Goal: Task Accomplishment & Management: Use online tool/utility

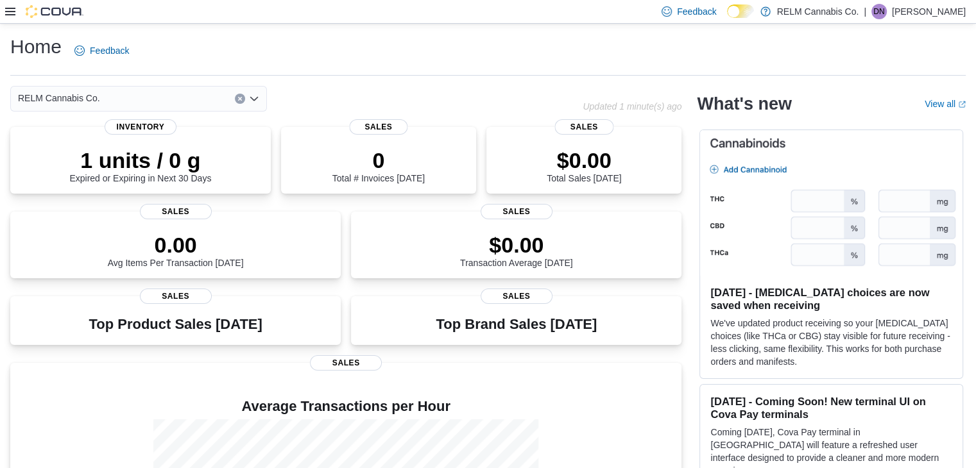
click at [10, 8] on icon at bounding box center [10, 12] width 10 height 8
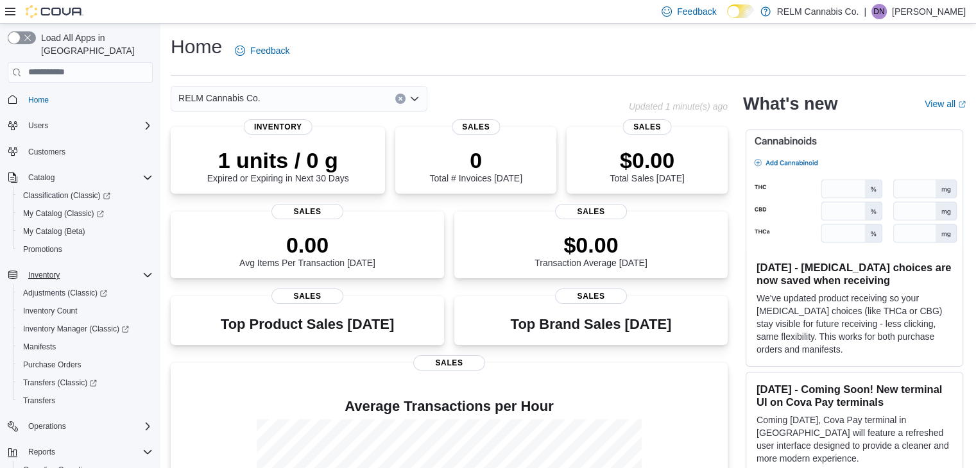
scroll to position [90, 0]
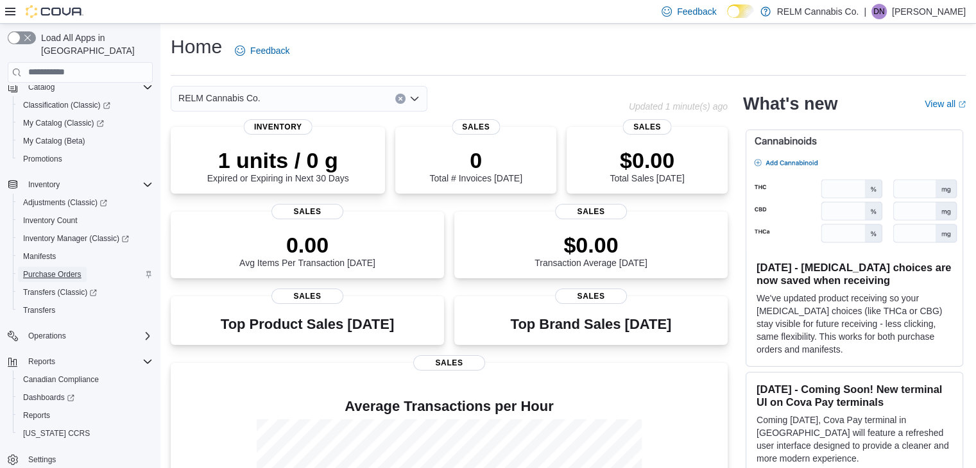
click at [46, 270] on span "Purchase Orders" at bounding box center [52, 275] width 58 height 10
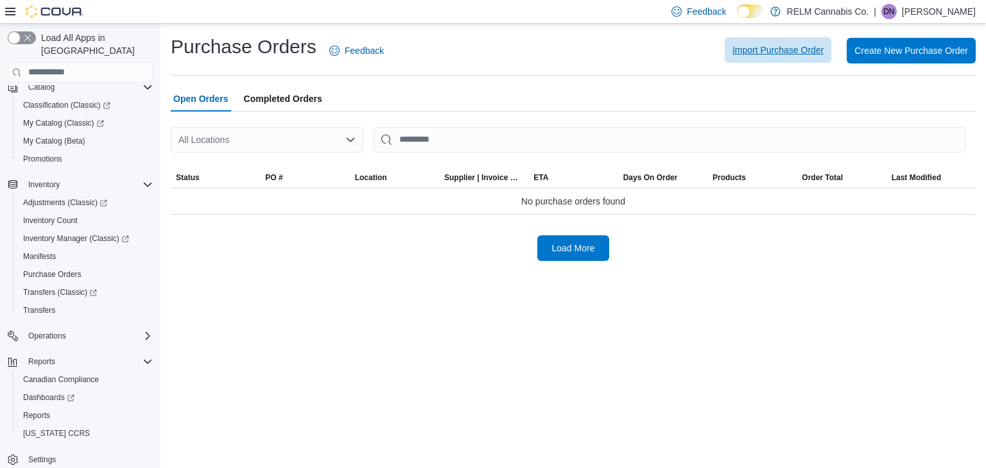
click at [777, 56] on span "Import Purchase Order" at bounding box center [777, 50] width 91 height 13
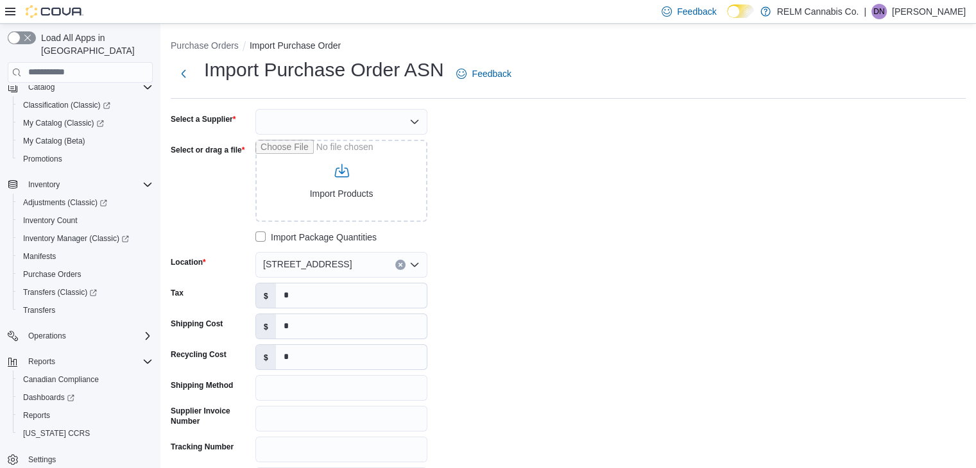
click at [403, 109] on div at bounding box center [341, 122] width 172 height 26
type input "***"
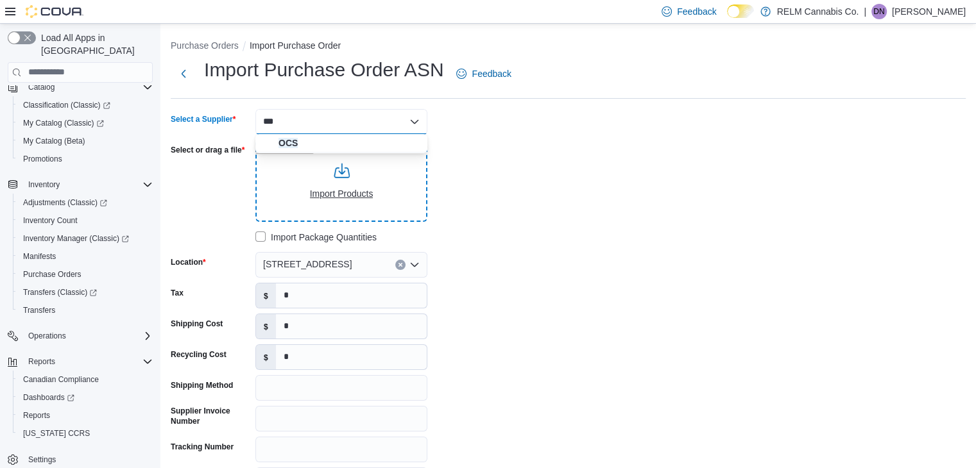
click at [379, 155] on input "Select or drag a file" at bounding box center [341, 181] width 172 height 82
type input "**********"
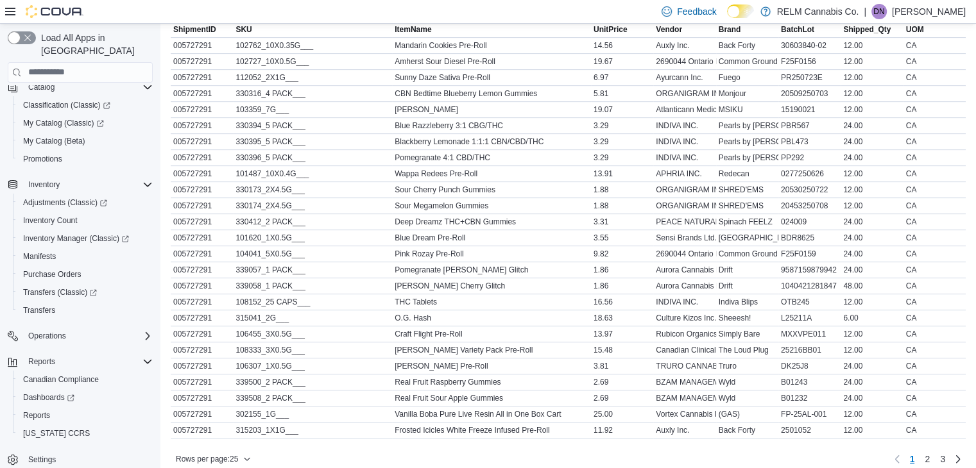
scroll to position [599, 0]
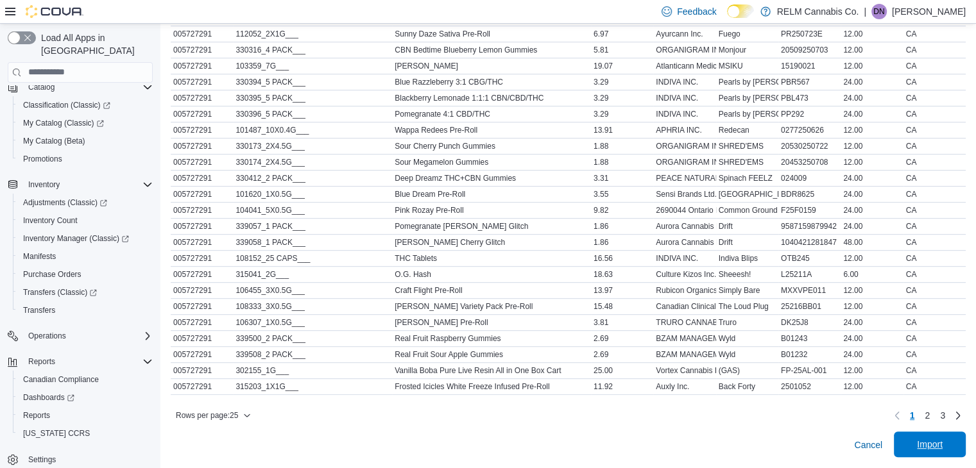
click at [918, 433] on div "Cancel Import" at bounding box center [568, 446] width 795 height 26
click at [955, 433] on span "Import" at bounding box center [930, 445] width 56 height 26
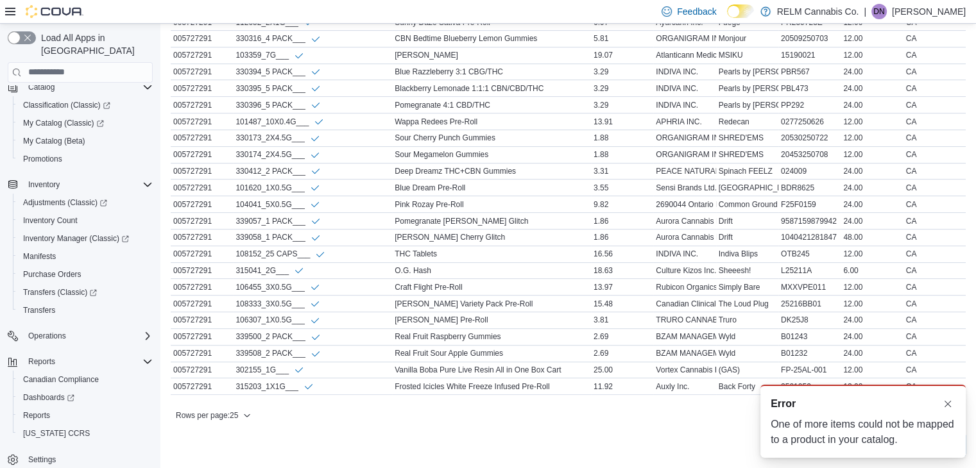
scroll to position [0, 0]
click at [943, 412] on div "A new notification appears Error One of more items could not be mapped to a pro…" at bounding box center [862, 421] width 205 height 73
click at [945, 395] on div "A new notification appears Error One of more items could not be mapped to a pro…" at bounding box center [862, 421] width 205 height 73
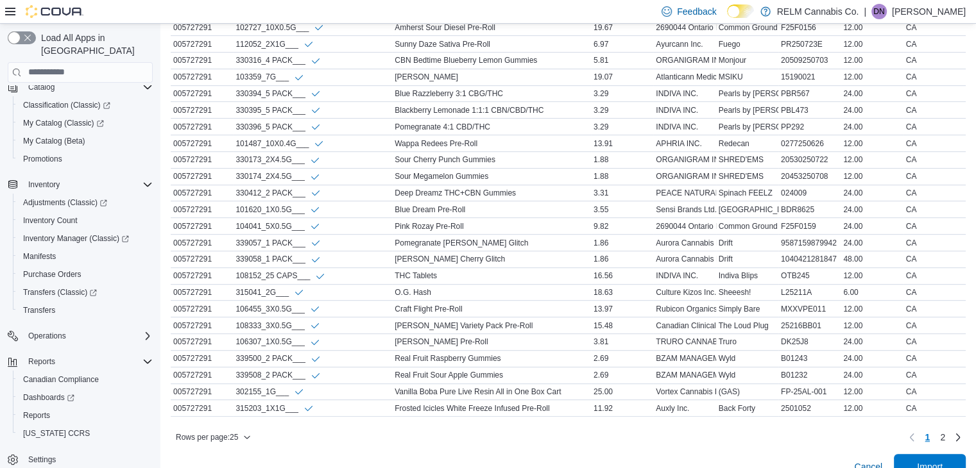
scroll to position [613, 0]
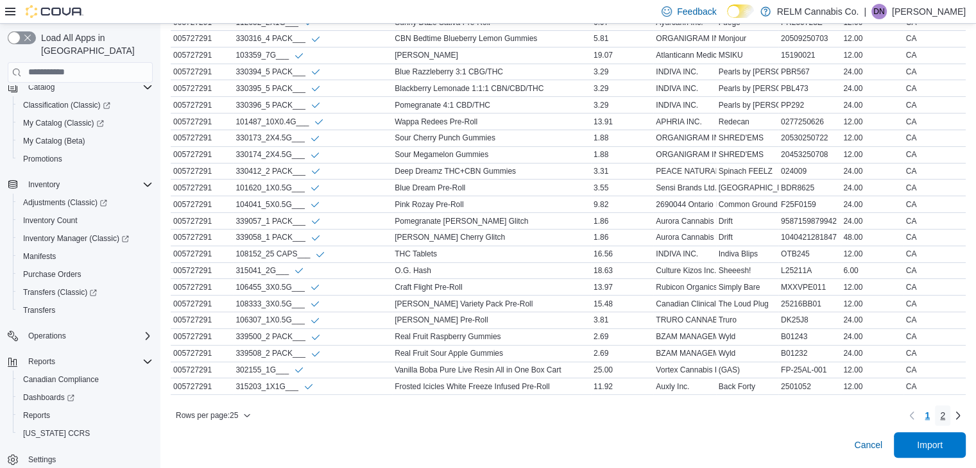
click at [945, 410] on span "2" at bounding box center [942, 415] width 5 height 13
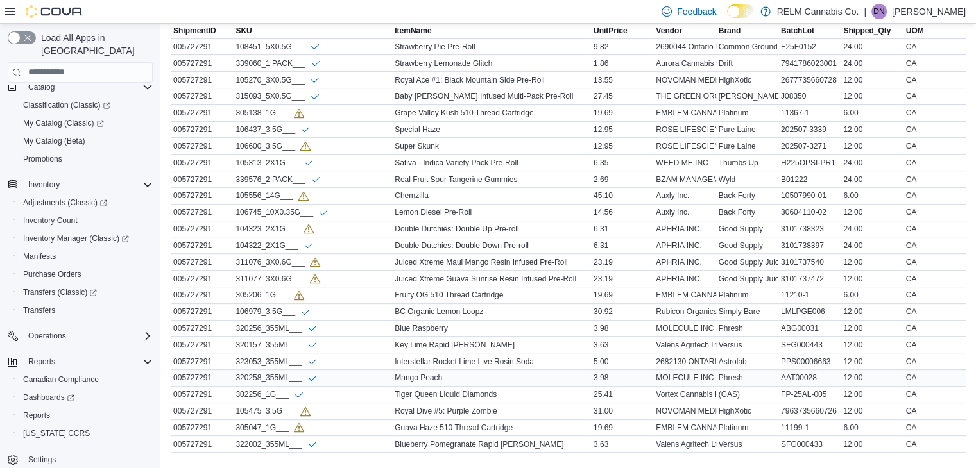
scroll to position [547, 0]
click at [71, 118] on span "My Catalog (Classic)" at bounding box center [63, 123] width 81 height 10
drag, startPoint x: 557, startPoint y: 114, endPoint x: 396, endPoint y: 119, distance: 161.1
click at [396, 119] on div "Grape Valley Kush 510 Thread Cartridge" at bounding box center [491, 114] width 199 height 15
copy div "Grape Valley Kush 510 Thread Cartridge"
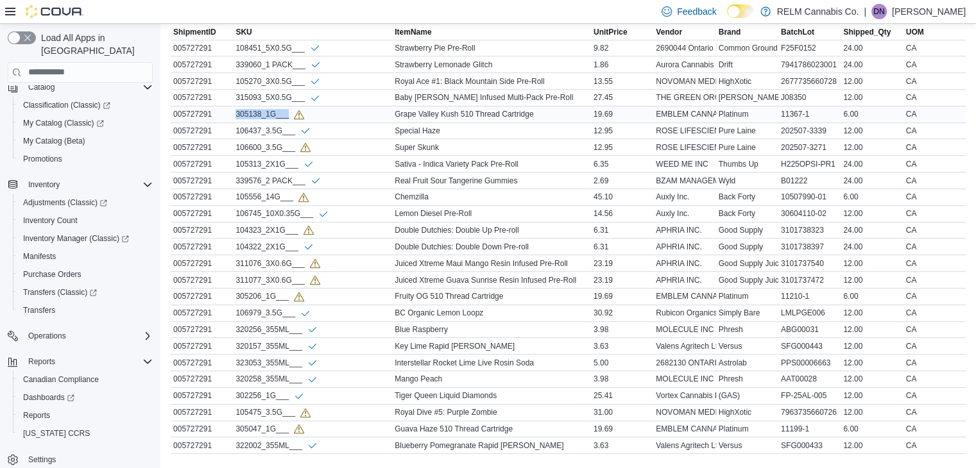
drag, startPoint x: 293, startPoint y: 116, endPoint x: 232, endPoint y: 116, distance: 61.6
click at [232, 116] on tr "ShipmentID 005727291 SKU 305138_1G___ ItemName Grape Valley Kush 510 Thread Car…" at bounding box center [568, 114] width 795 height 17
copy tr "SKU 305138_1G___"
drag, startPoint x: 472, startPoint y: 139, endPoint x: 463, endPoint y: 139, distance: 9.0
click at [463, 140] on div "Super Skunk" at bounding box center [491, 147] width 199 height 15
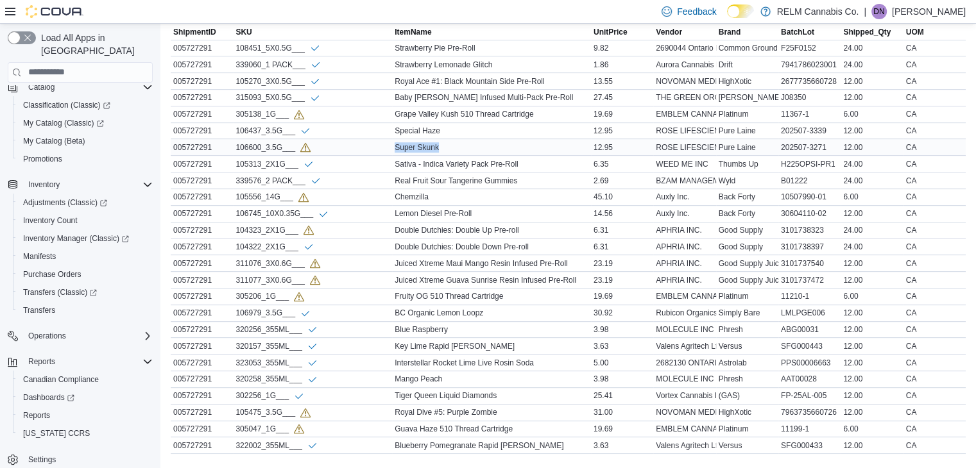
drag, startPoint x: 463, startPoint y: 139, endPoint x: 397, endPoint y: 140, distance: 66.1
click at [397, 140] on div "Super Skunk" at bounding box center [491, 147] width 199 height 15
copy div "Super Skunk"
drag, startPoint x: 296, startPoint y: 149, endPoint x: 236, endPoint y: 148, distance: 60.3
click at [236, 148] on div "106600_3.5G___" at bounding box center [312, 147] width 159 height 16
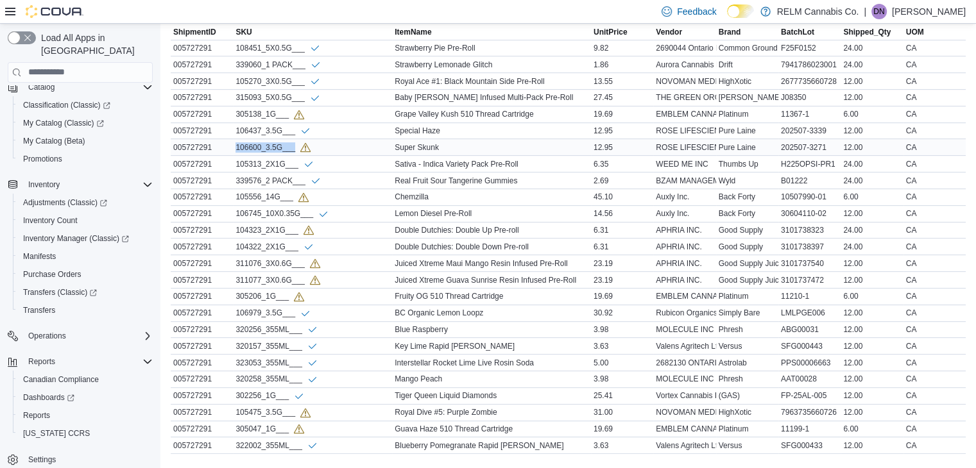
copy div "106600_3.5G___"
drag, startPoint x: 440, startPoint y: 196, endPoint x: 372, endPoint y: 191, distance: 67.6
click at [372, 191] on tr "ShipmentID 005727291 SKU 105556_14G___ ItemName Chemzilla UnitPrice 45.10 Vendo…" at bounding box center [568, 197] width 795 height 17
copy tr "ItemName Chemzilla"
drag, startPoint x: 236, startPoint y: 196, endPoint x: 299, endPoint y: 193, distance: 63.0
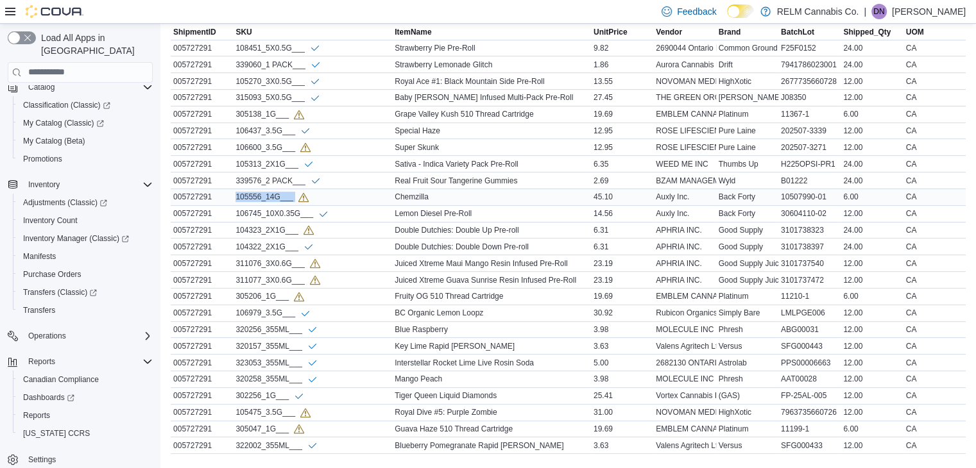
click at [299, 193] on div "105556_14G___" at bounding box center [272, 197] width 73 height 11
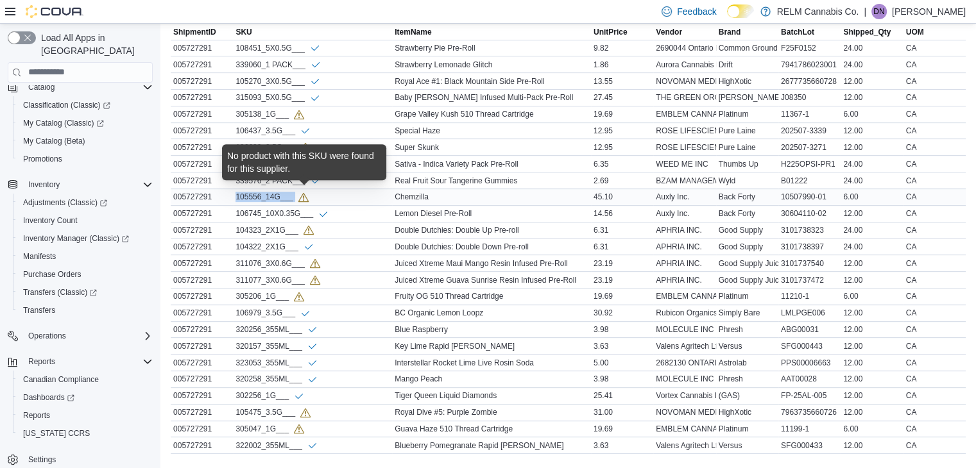
copy tr "105556_14G___ ItemName"
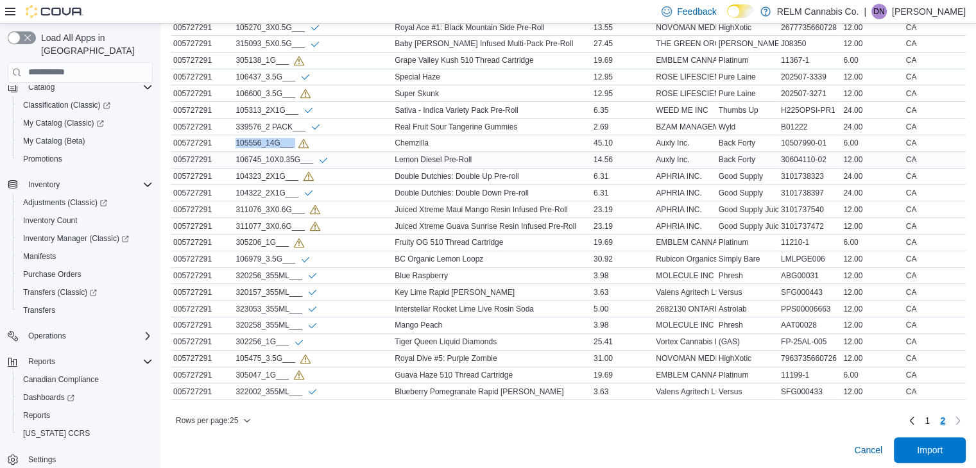
scroll to position [603, 0]
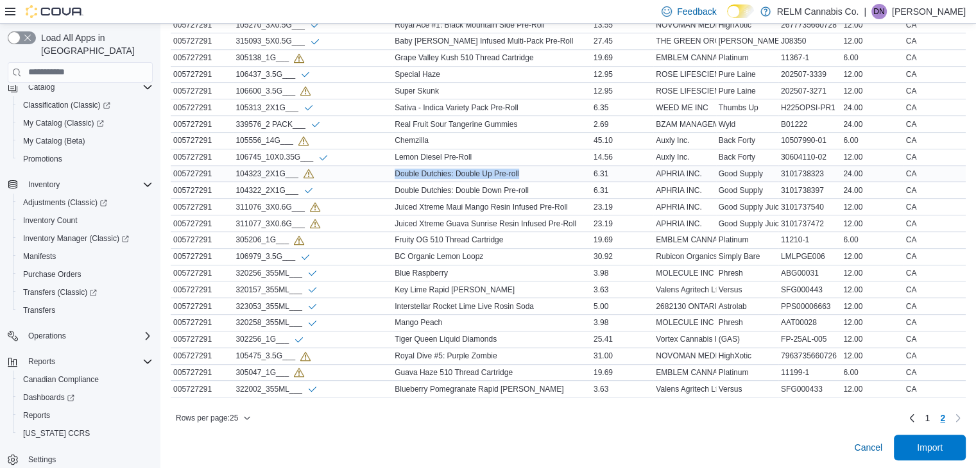
drag, startPoint x: 544, startPoint y: 171, endPoint x: 395, endPoint y: 175, distance: 148.9
click at [395, 175] on div "Double Dutchies: Double Up Pre-roll" at bounding box center [491, 173] width 199 height 15
copy div "Double Dutchies: Double Up Pre-roll"
drag, startPoint x: 302, startPoint y: 171, endPoint x: 231, endPoint y: 175, distance: 70.7
click at [231, 175] on tr "ShipmentID 005727291 SKU 104323_2X1G___ ItemName Double Dutchies: Double Up Pre…" at bounding box center [568, 174] width 795 height 17
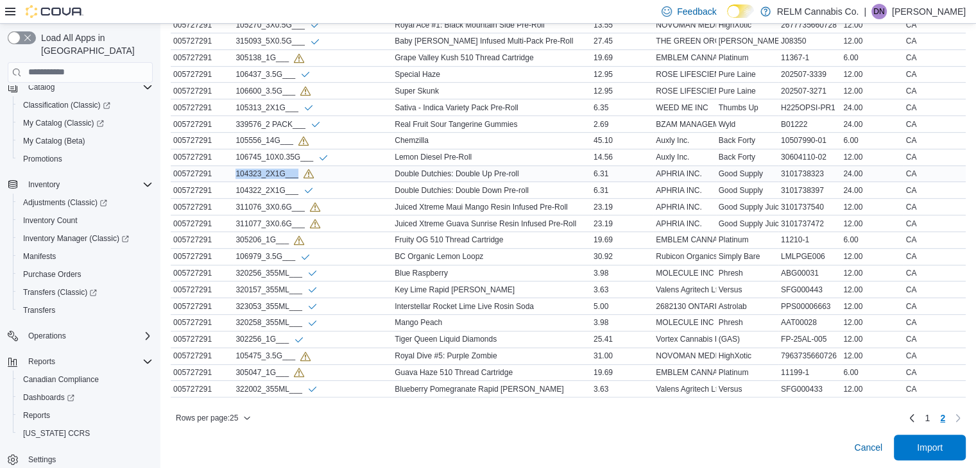
copy tr "SKU 104323_2X1G___"
